Goal: Task Accomplishment & Management: Complete application form

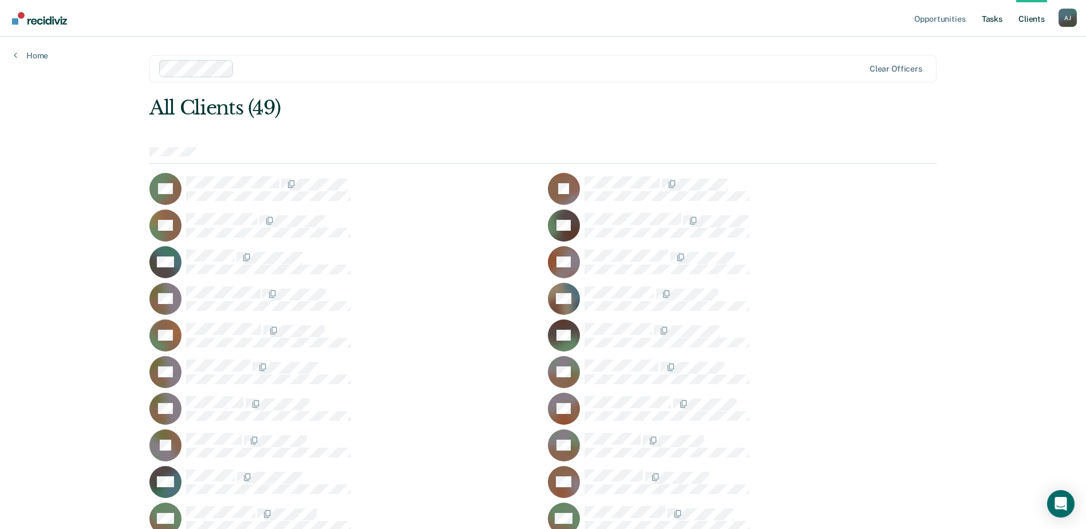
click at [991, 22] on link "Tasks" at bounding box center [991, 18] width 25 height 37
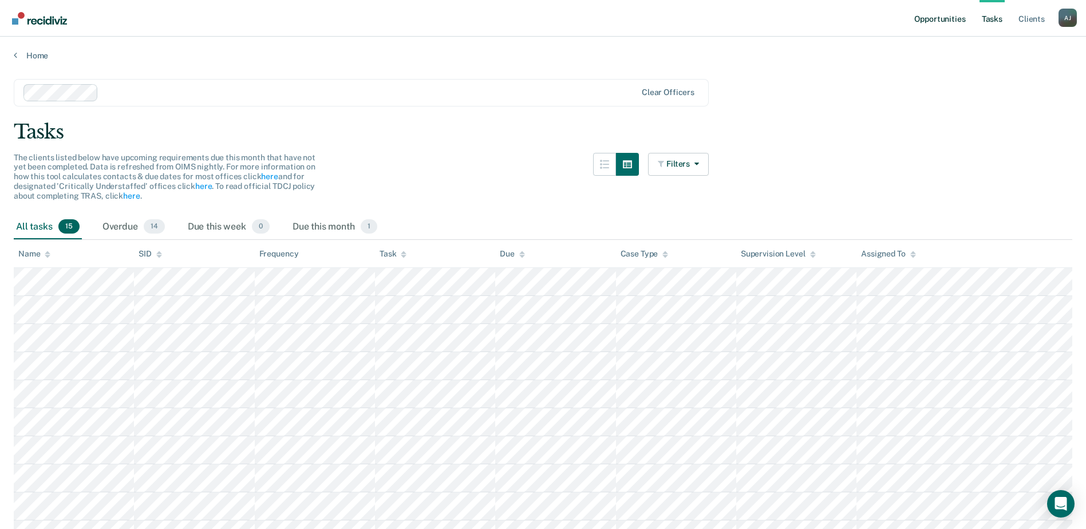
click at [932, 19] on link "Opportunities" at bounding box center [940, 18] width 56 height 37
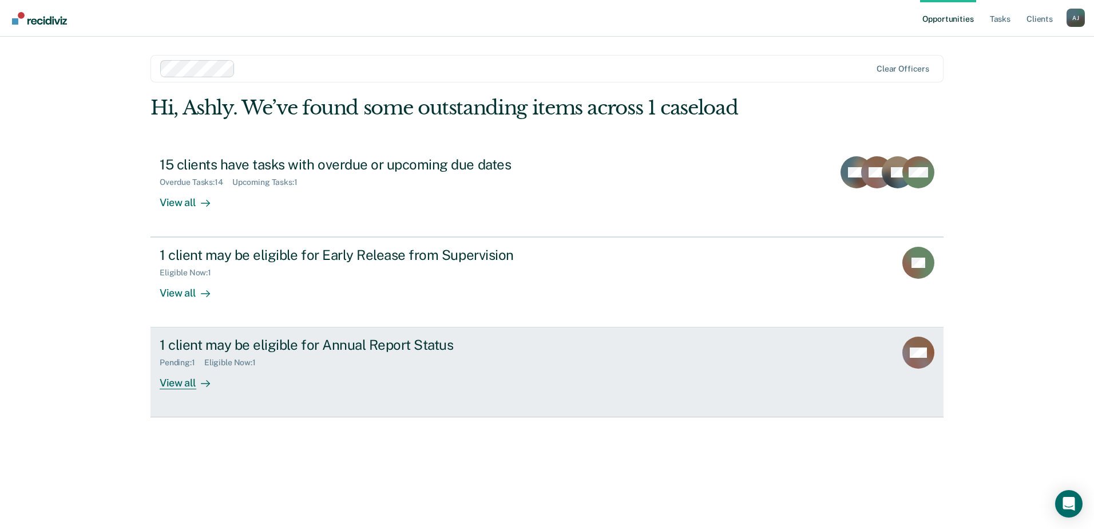
click at [419, 338] on div "1 client may be eligible for Annual Report Status" at bounding box center [361, 345] width 402 height 17
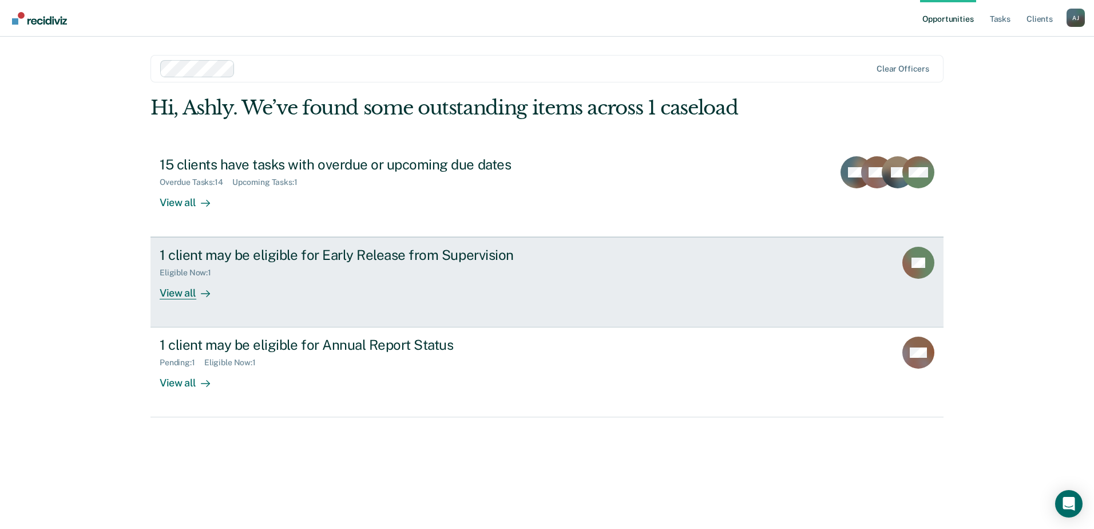
click at [297, 295] on div "1 client may be eligible for Early Release from Supervision Eligible Now : 1 Vi…" at bounding box center [374, 273] width 429 height 53
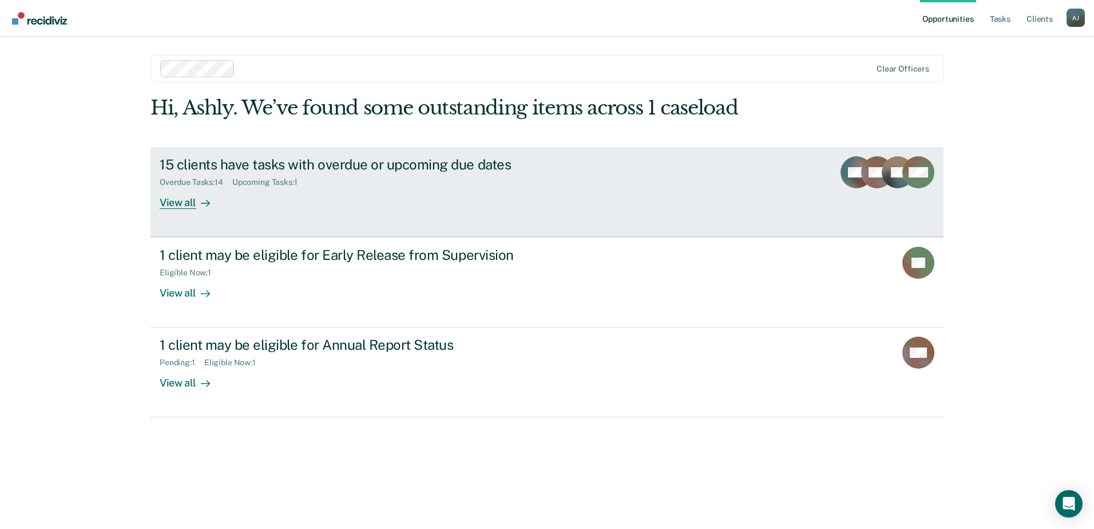
click at [267, 178] on div "Upcoming Tasks : 1" at bounding box center [269, 182] width 74 height 10
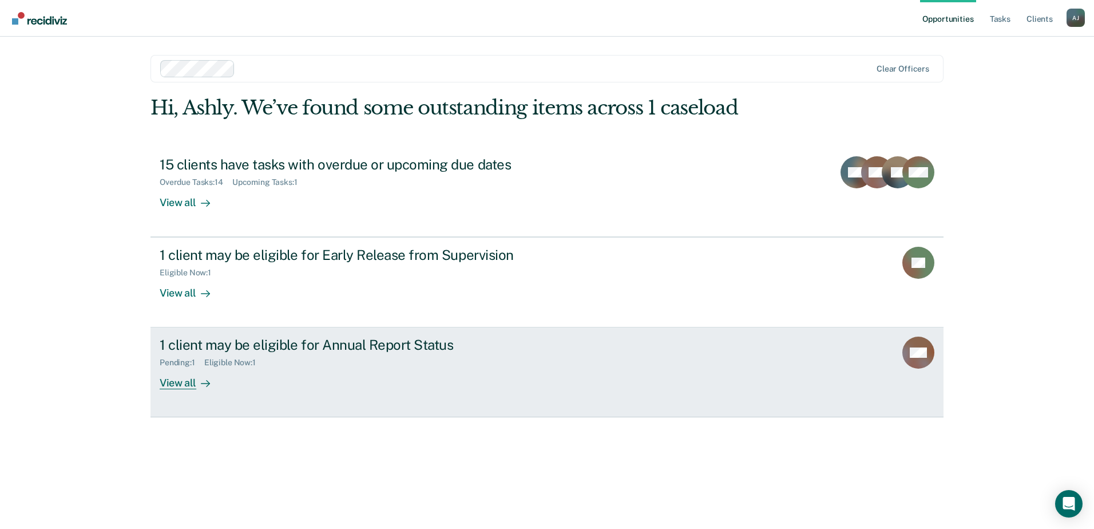
click at [357, 363] on div "Pending : 1 Eligible Now : 1" at bounding box center [361, 360] width 402 height 14
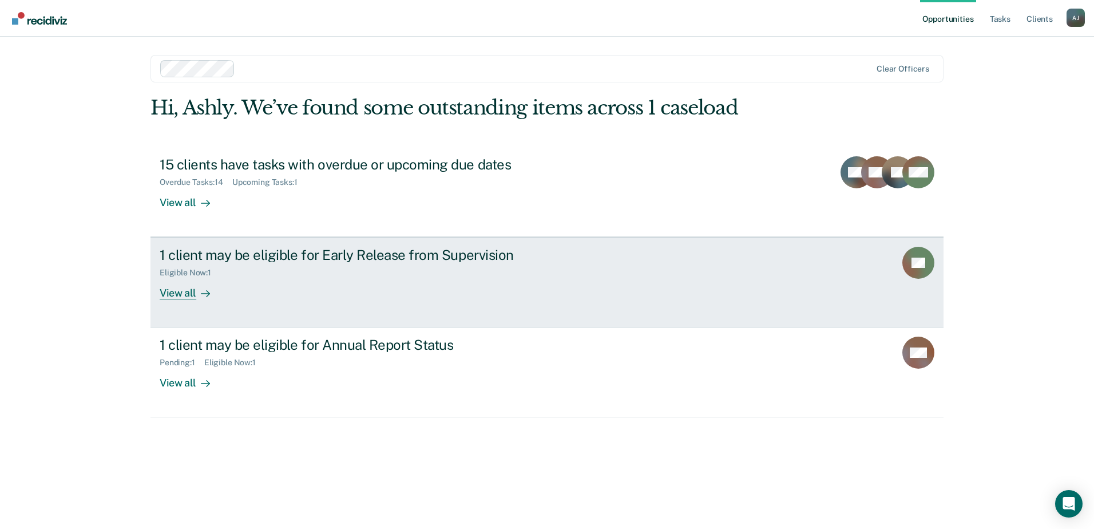
click at [255, 309] on link "1 client may be eligible for Early Release from Supervision Eligible Now : 1 Vi…" at bounding box center [547, 282] width 793 height 90
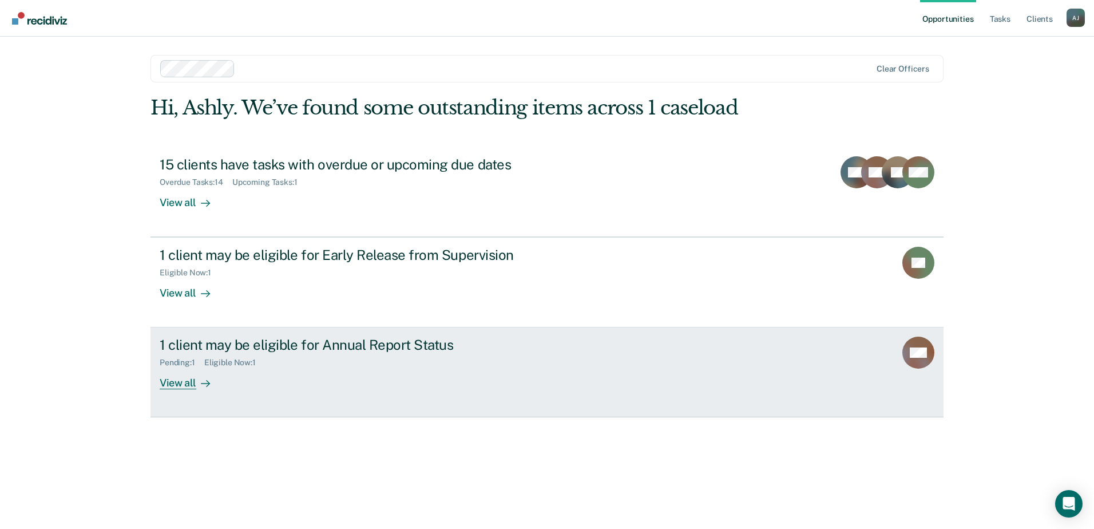
click at [664, 363] on link "1 client may be eligible for Annual Report Status Pending : 1 Eligible Now : 1 …" at bounding box center [547, 372] width 793 height 90
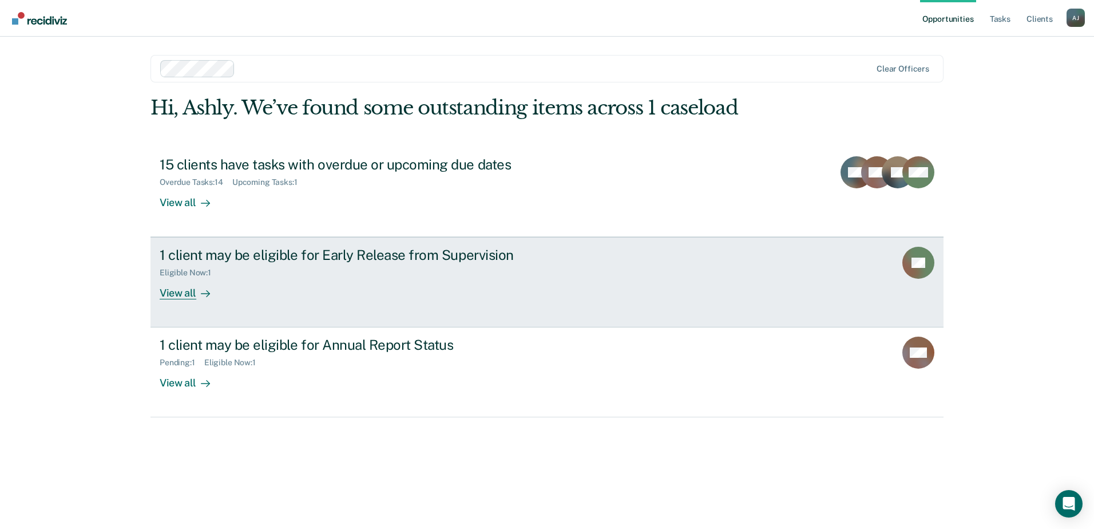
click at [924, 254] on rect at bounding box center [919, 263] width 32 height 32
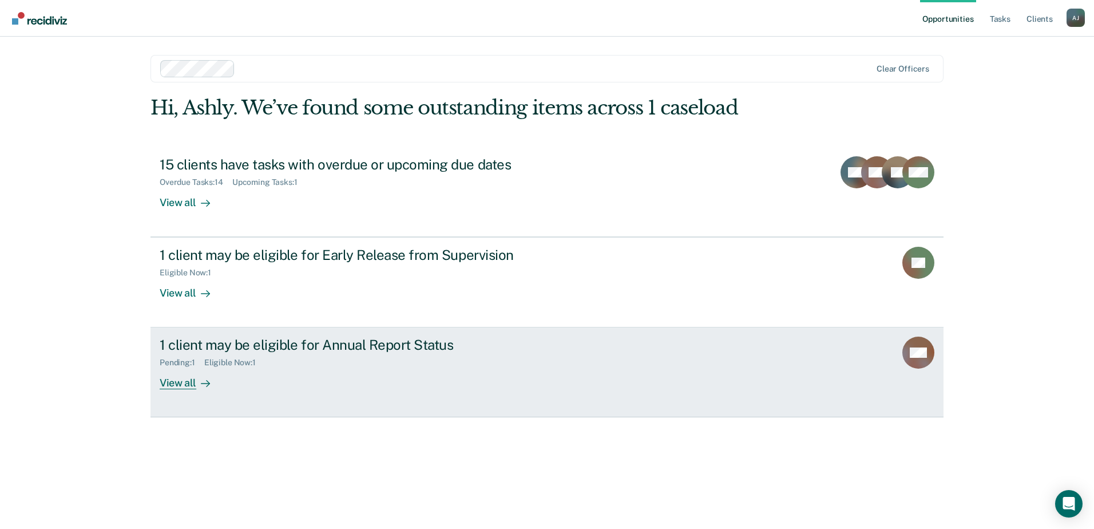
click at [195, 378] on div "View all" at bounding box center [192, 378] width 64 height 22
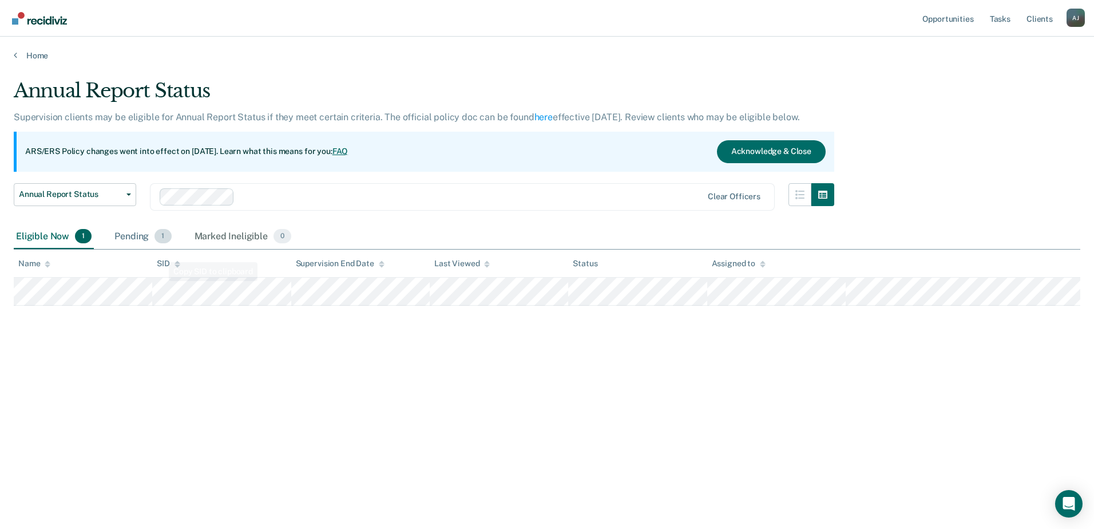
click at [113, 226] on div "Pending 1" at bounding box center [142, 236] width 61 height 25
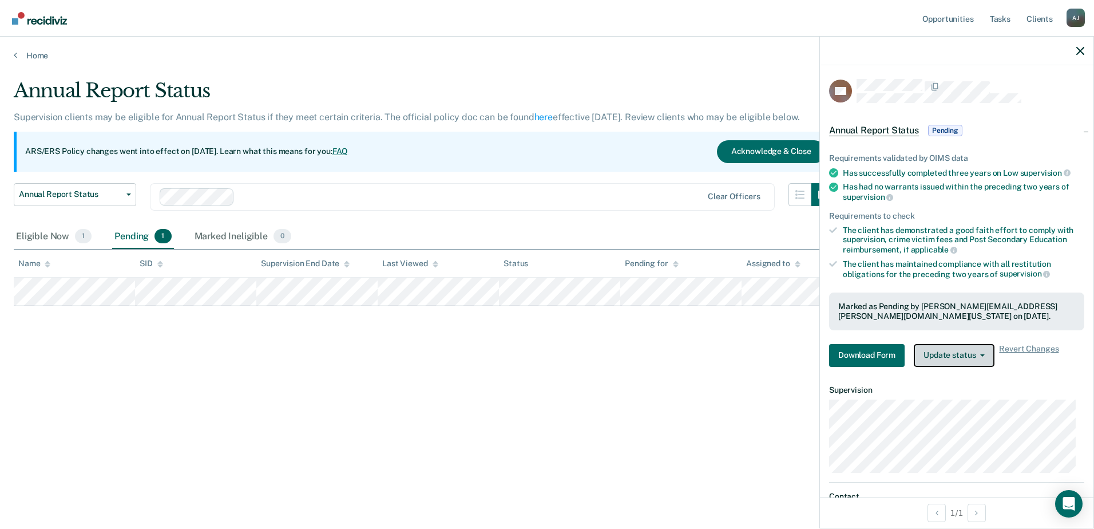
click at [974, 346] on button "Update status" at bounding box center [954, 355] width 81 height 23
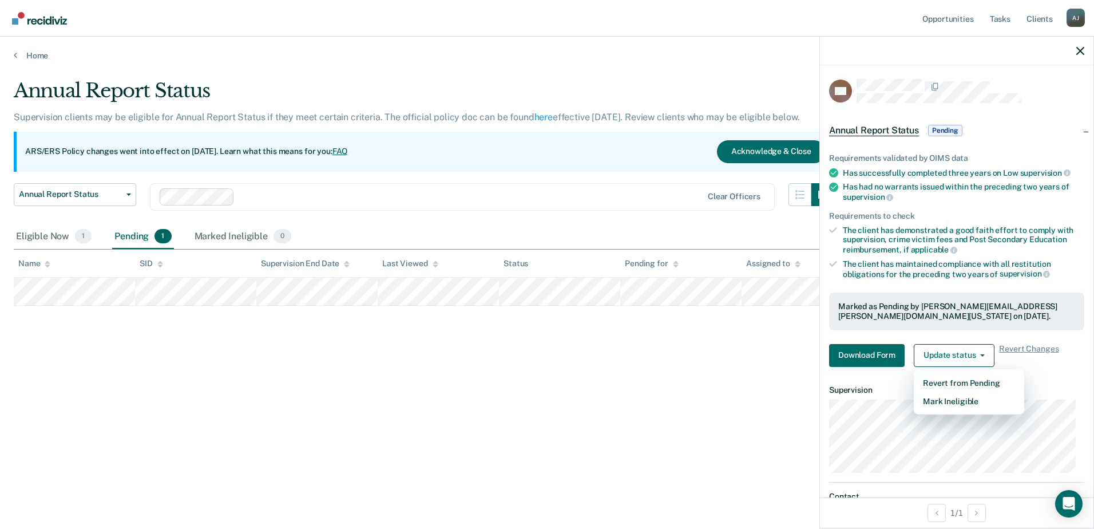
click at [951, 317] on div "Marked as Pending by [PERSON_NAME][EMAIL_ADDRESS][PERSON_NAME][DOMAIN_NAME][US_…" at bounding box center [957, 311] width 237 height 19
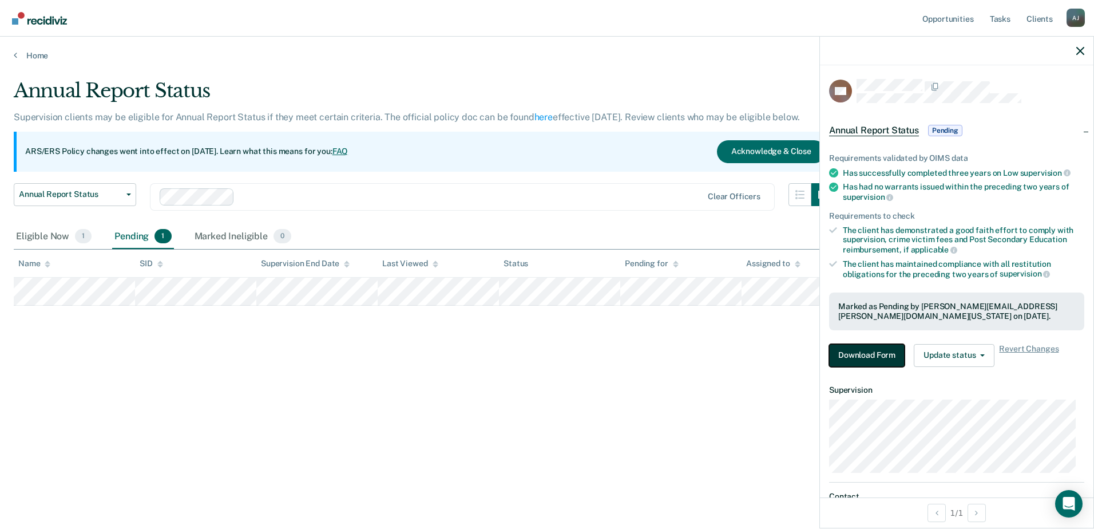
click at [890, 351] on button "Download Form" at bounding box center [867, 355] width 76 height 23
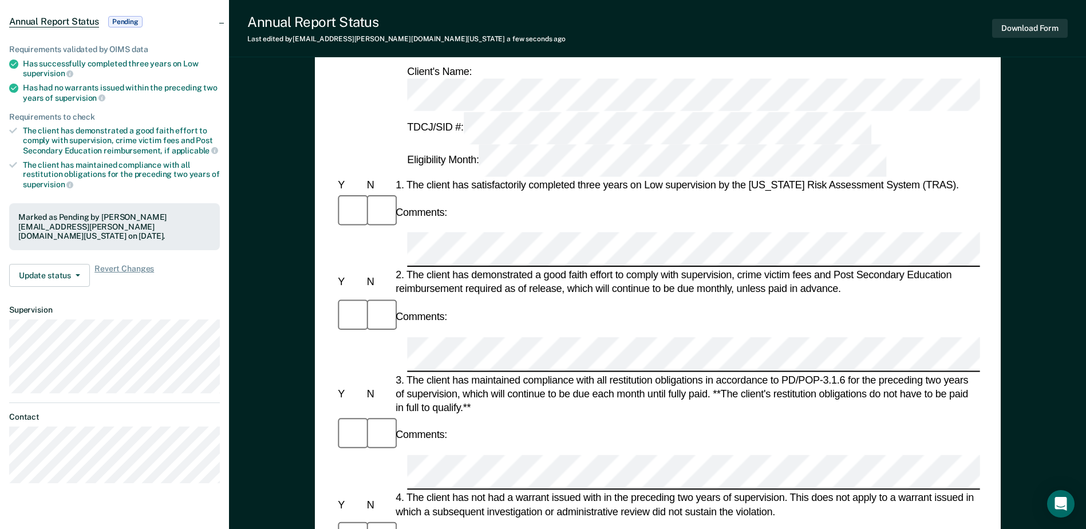
scroll to position [114, 0]
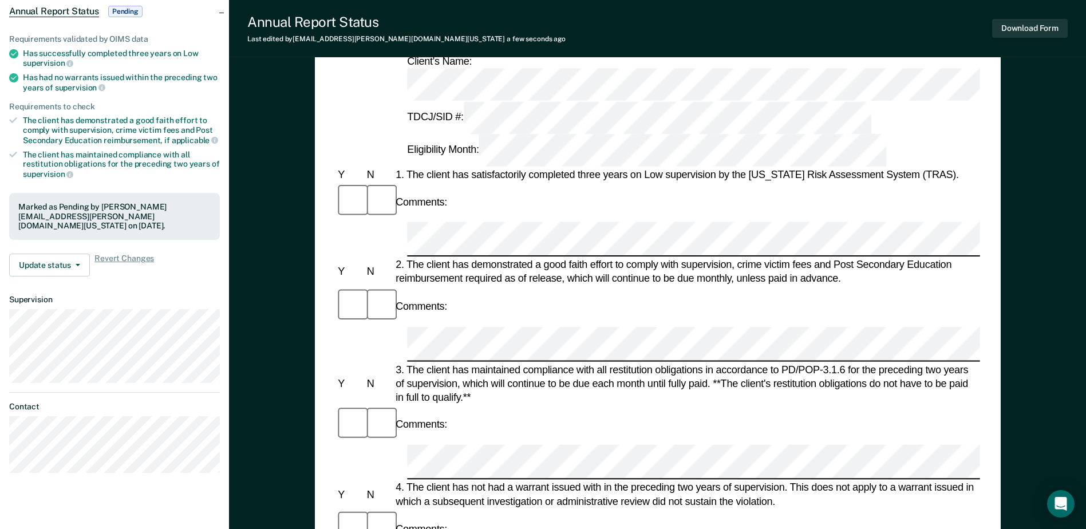
drag, startPoint x: 627, startPoint y: 365, endPoint x: 821, endPoint y: 369, distance: 193.5
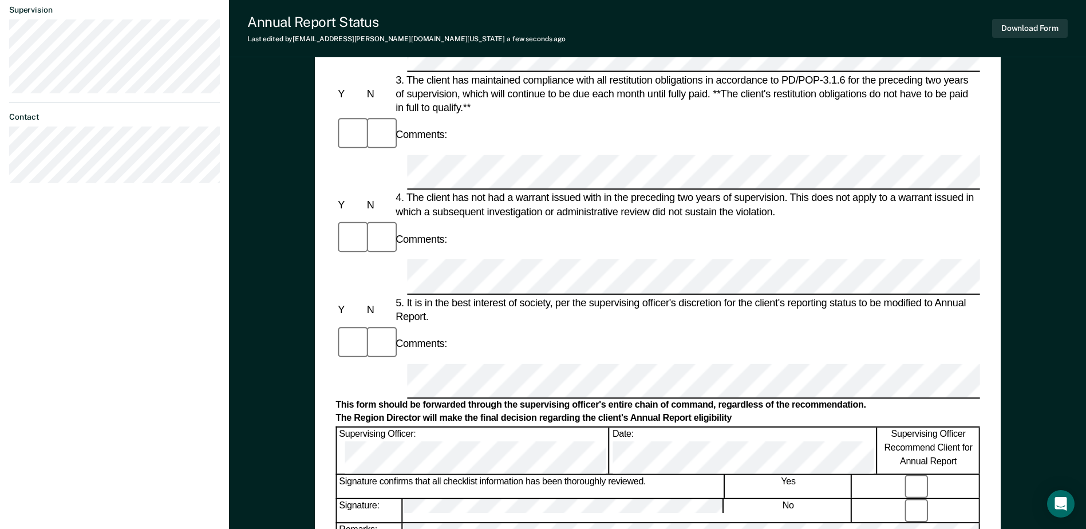
scroll to position [458, 0]
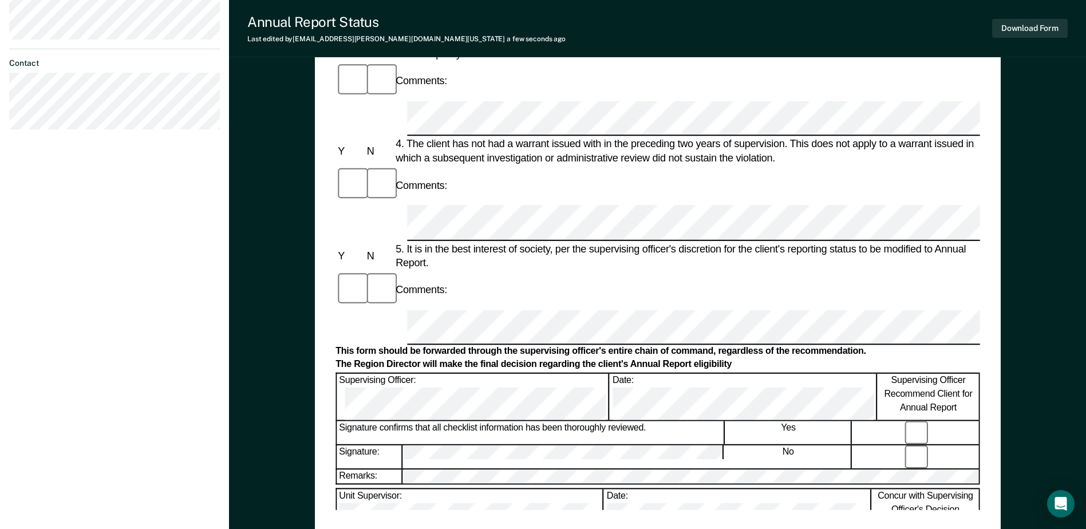
drag, startPoint x: 427, startPoint y: 354, endPoint x: 499, endPoint y: 337, distance: 74.1
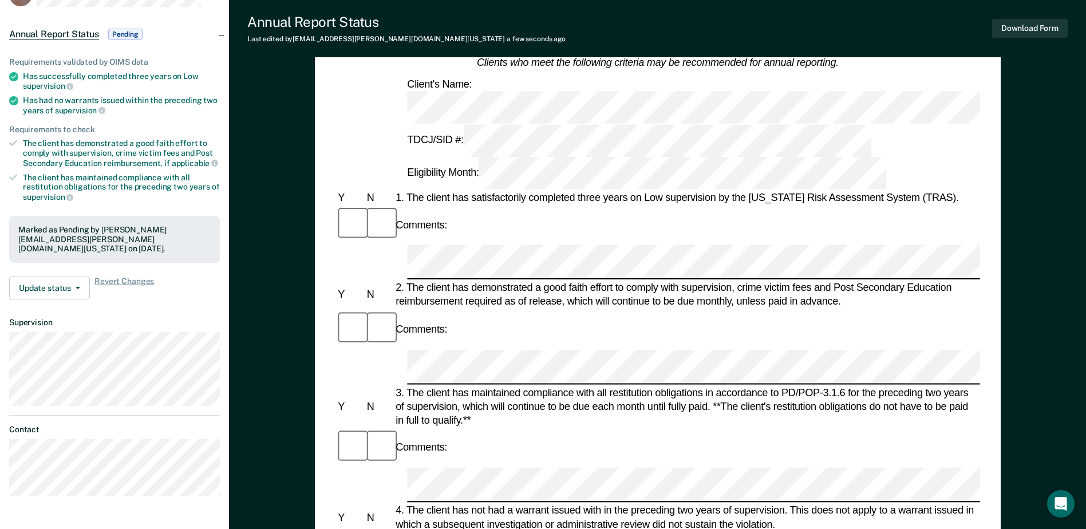
scroll to position [0, 0]
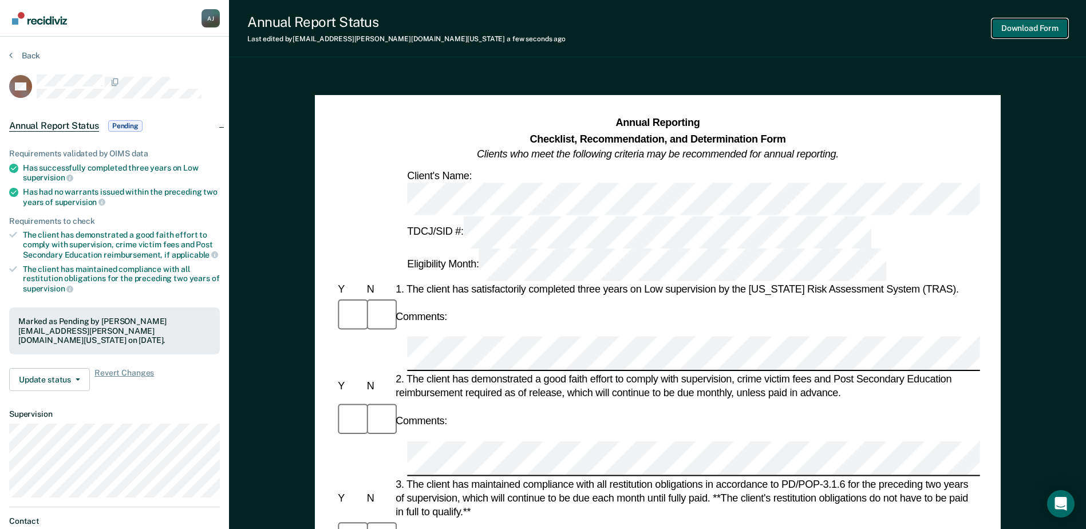
click at [1017, 33] on button "Download Form" at bounding box center [1030, 28] width 76 height 19
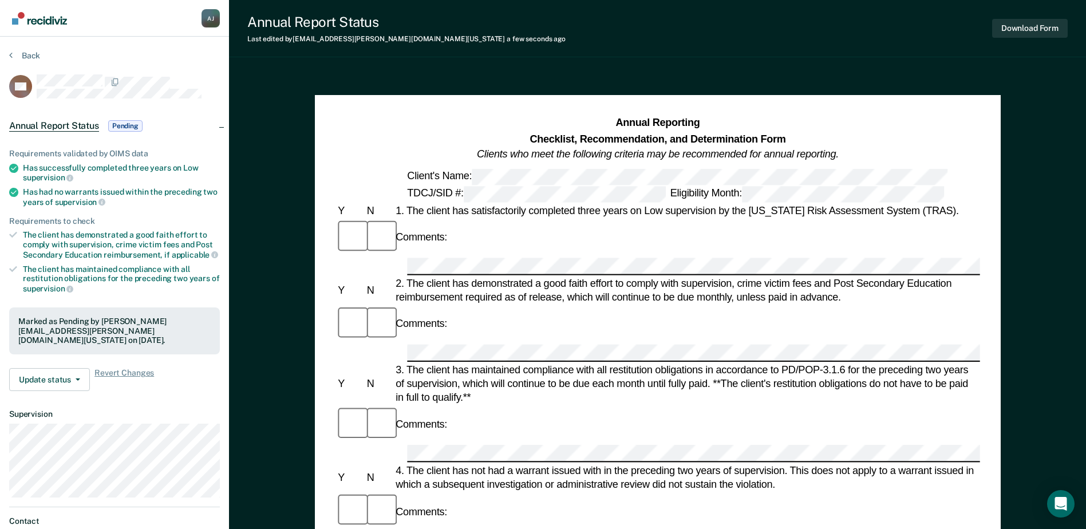
click at [31, 62] on div "Back" at bounding box center [114, 62] width 211 height 24
click at [33, 56] on button "Back" at bounding box center [24, 55] width 31 height 10
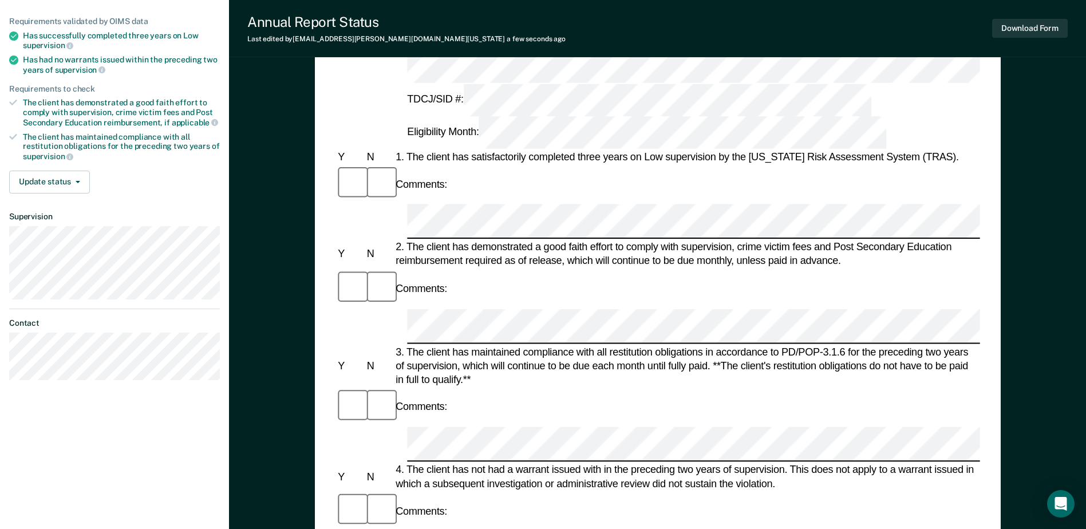
scroll to position [172, 0]
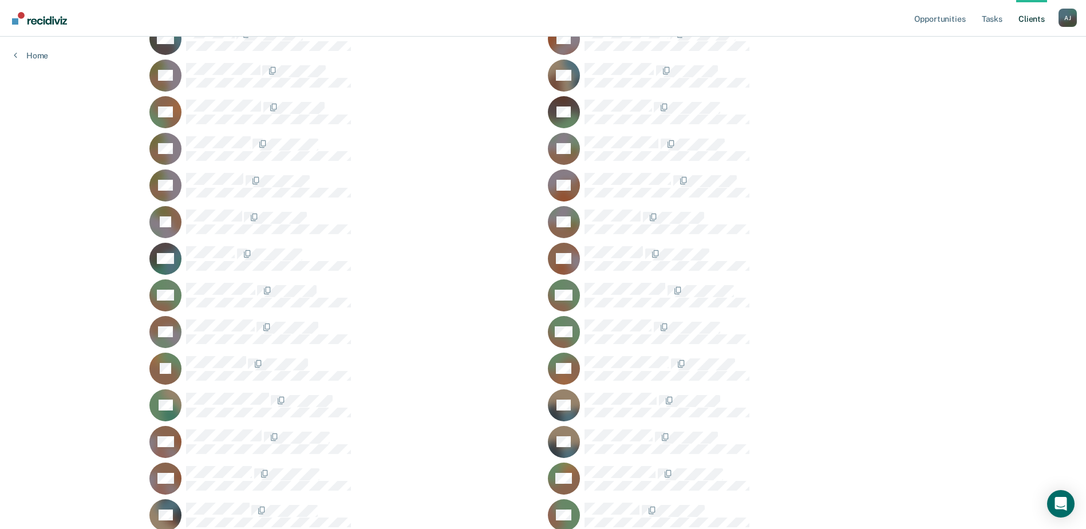
scroll to position [199, 0]
